Goal: Check status: Check status

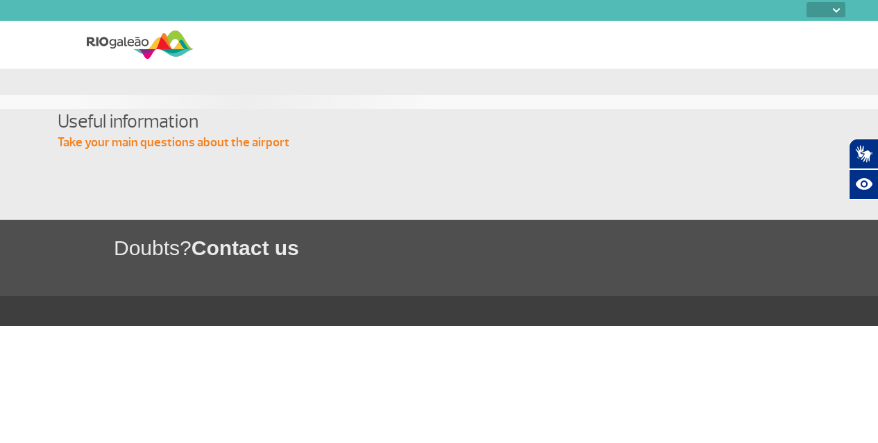
select select
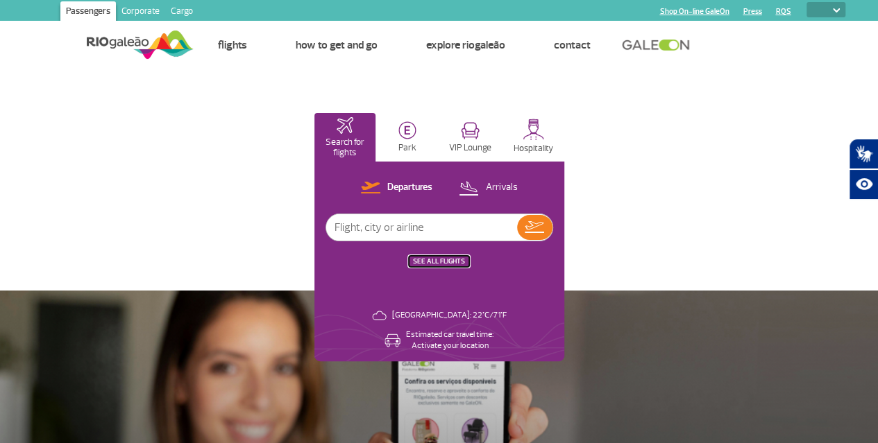
click at [469, 256] on button "SEE ALL FLIGHTS" at bounding box center [439, 261] width 60 height 11
click at [465, 260] on link "SEE ALL FLIGHTS" at bounding box center [439, 261] width 52 height 9
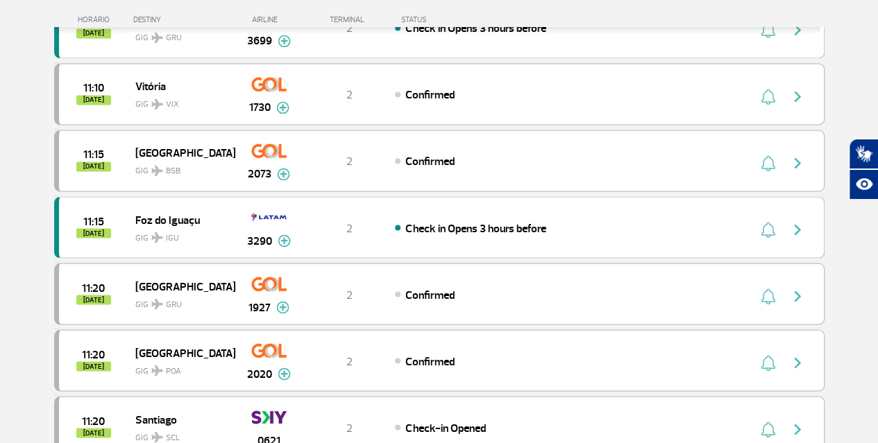
scroll to position [1418, 0]
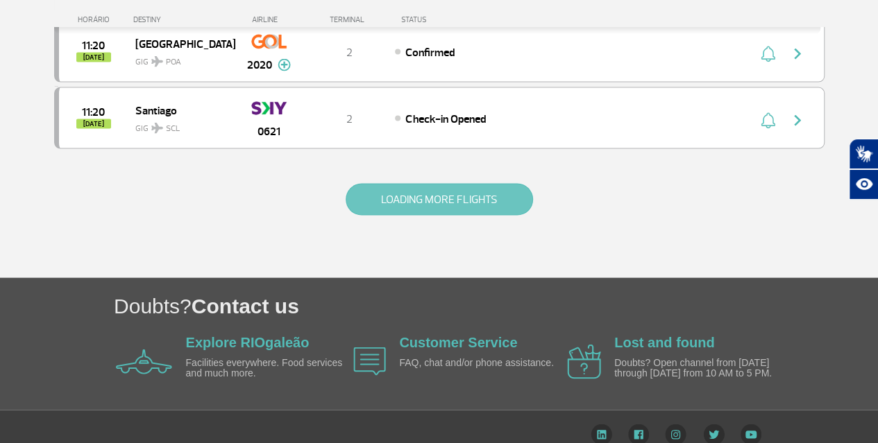
click at [479, 184] on button "LOADING MORE FLIGHTS" at bounding box center [438, 200] width 187 height 32
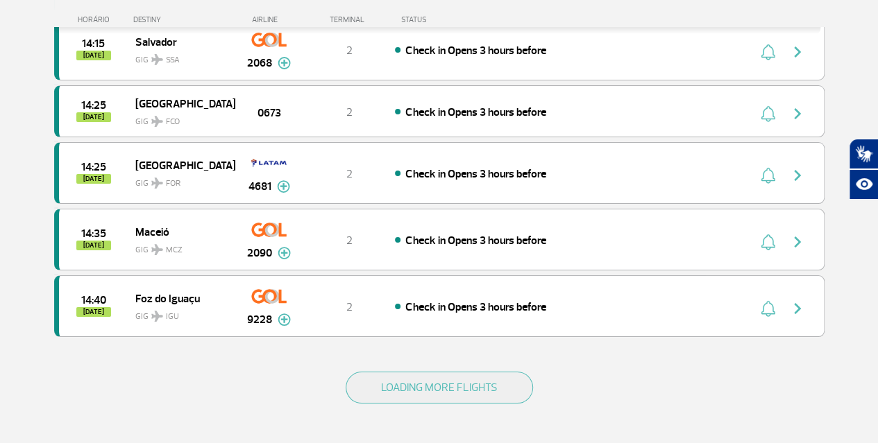
scroll to position [2553, 0]
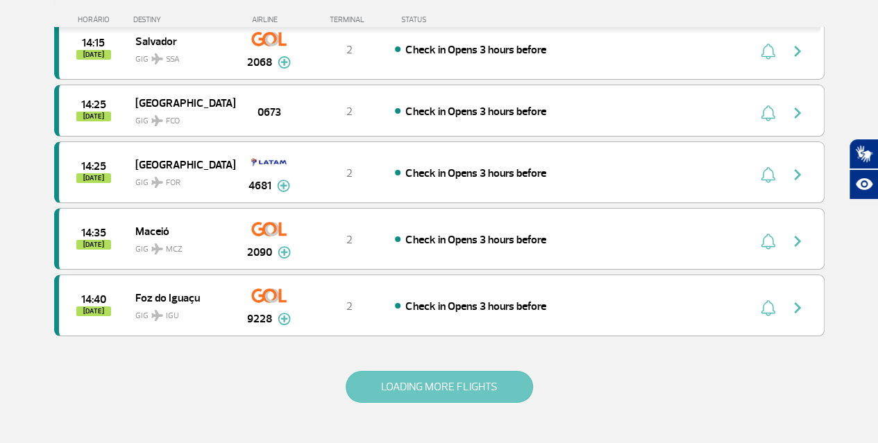
click at [465, 371] on button "LOADING MORE FLIGHTS" at bounding box center [438, 387] width 187 height 32
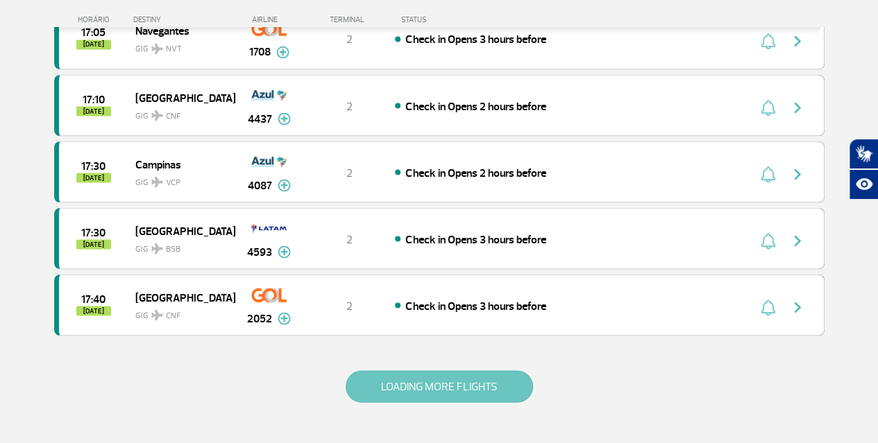
scroll to position [3886, 0]
click at [370, 370] on button "LOADING MORE FLIGHTS" at bounding box center [438, 386] width 187 height 32
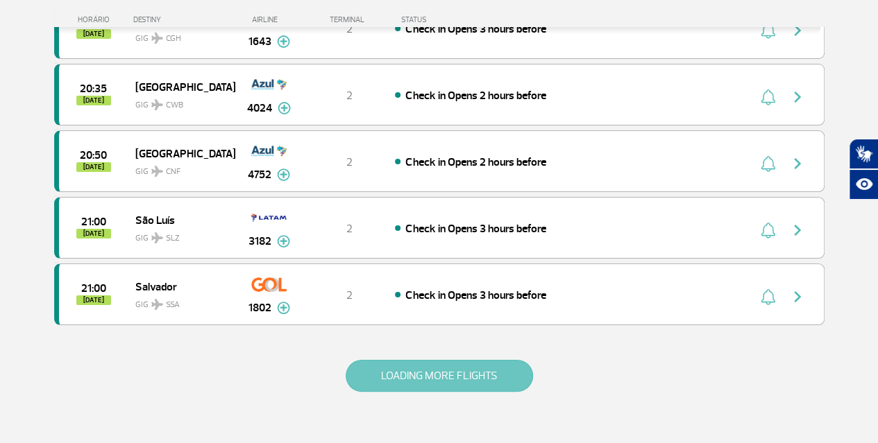
scroll to position [5229, 0]
click at [404, 359] on button "LOADING MORE FLIGHTS" at bounding box center [438, 375] width 187 height 32
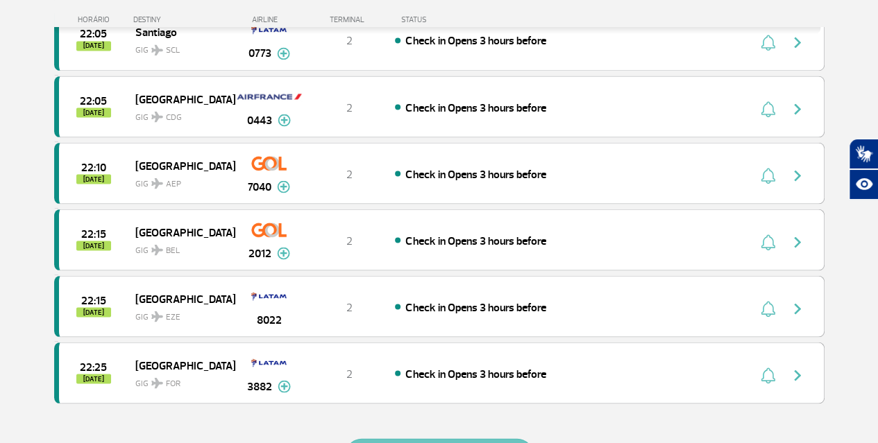
scroll to position [6482, 0]
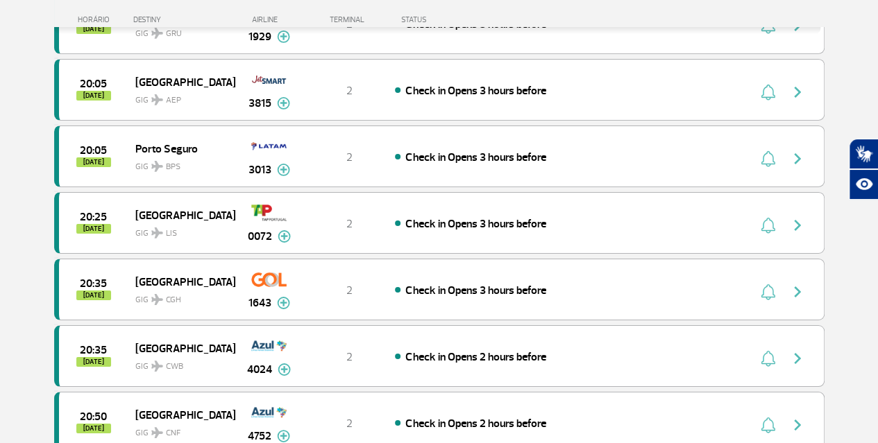
scroll to position [4965, 0]
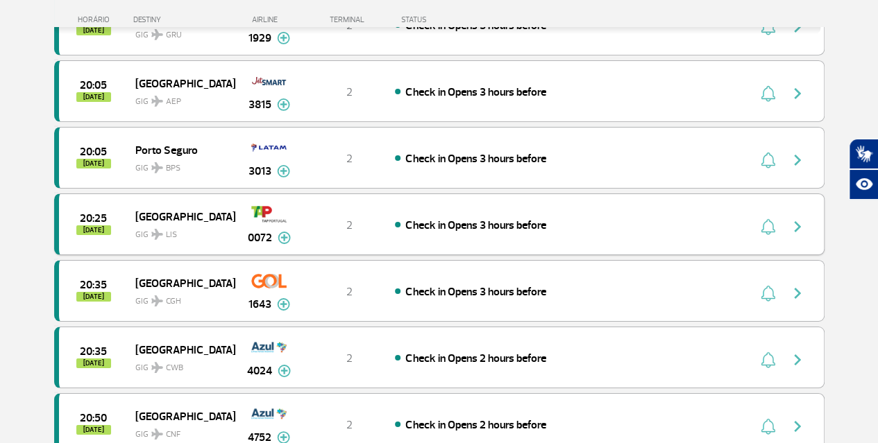
click at [365, 217] on div "2" at bounding box center [349, 224] width 92 height 15
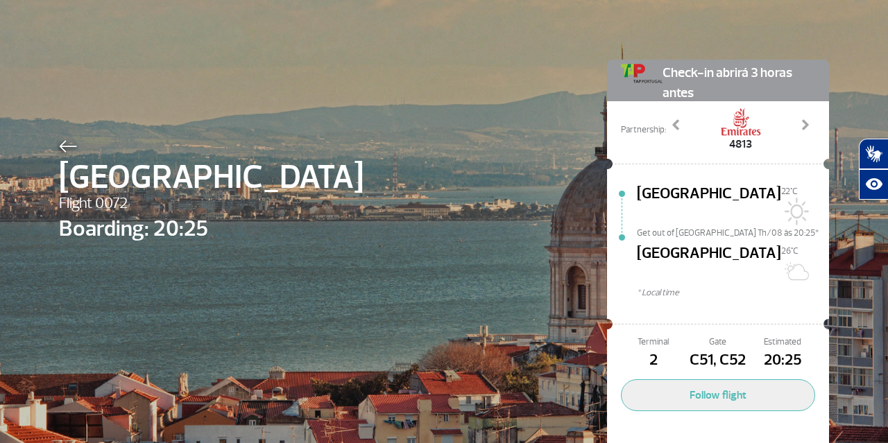
scroll to position [42, 0]
